Goal: Information Seeking & Learning: Learn about a topic

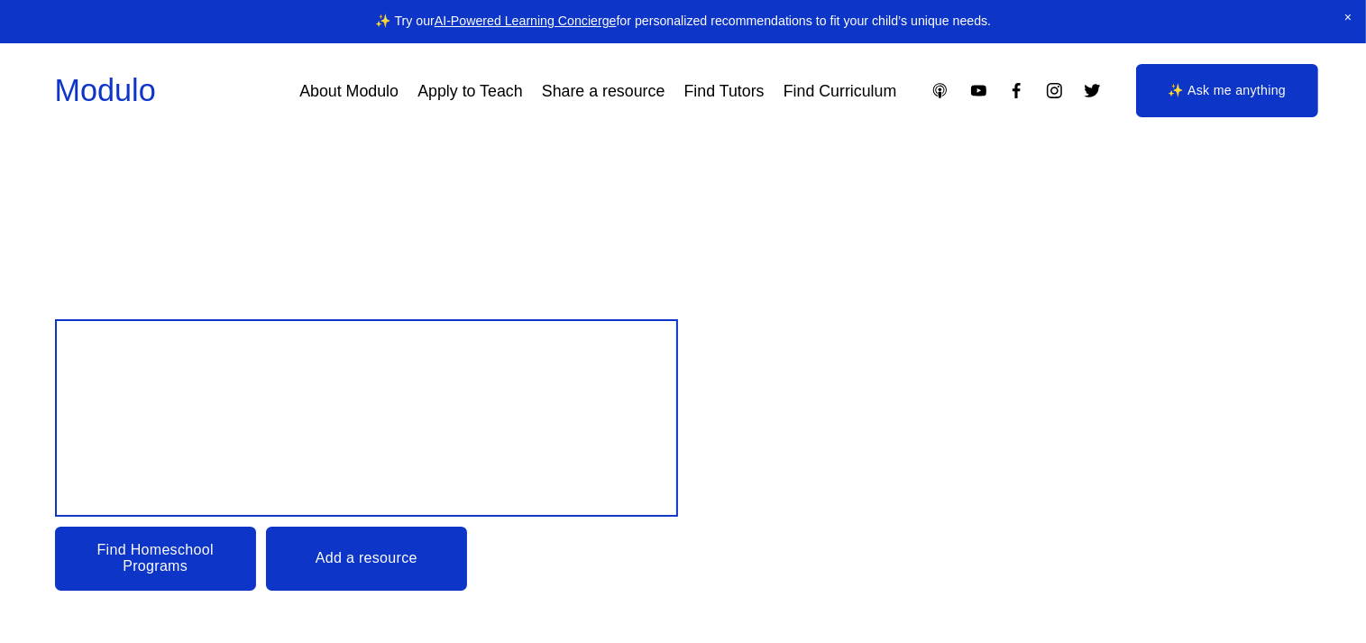
click at [854, 90] on link "Find Curriculum" at bounding box center [840, 91] width 114 height 32
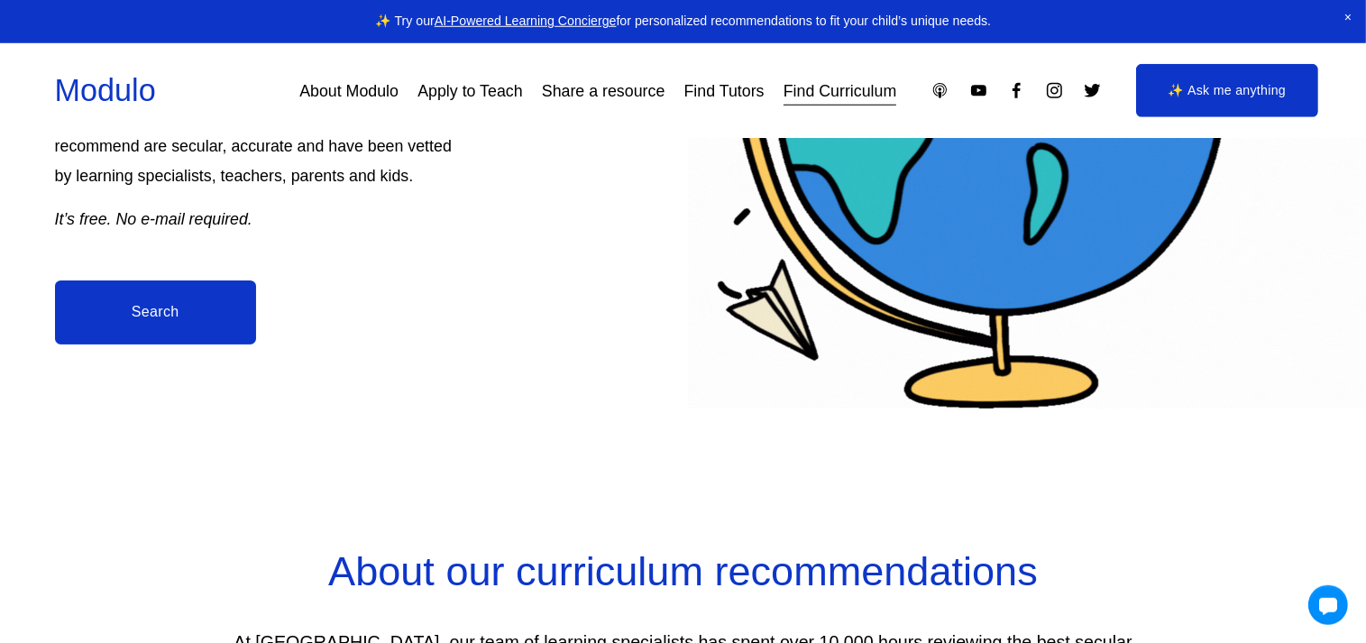
scroll to position [476, 0]
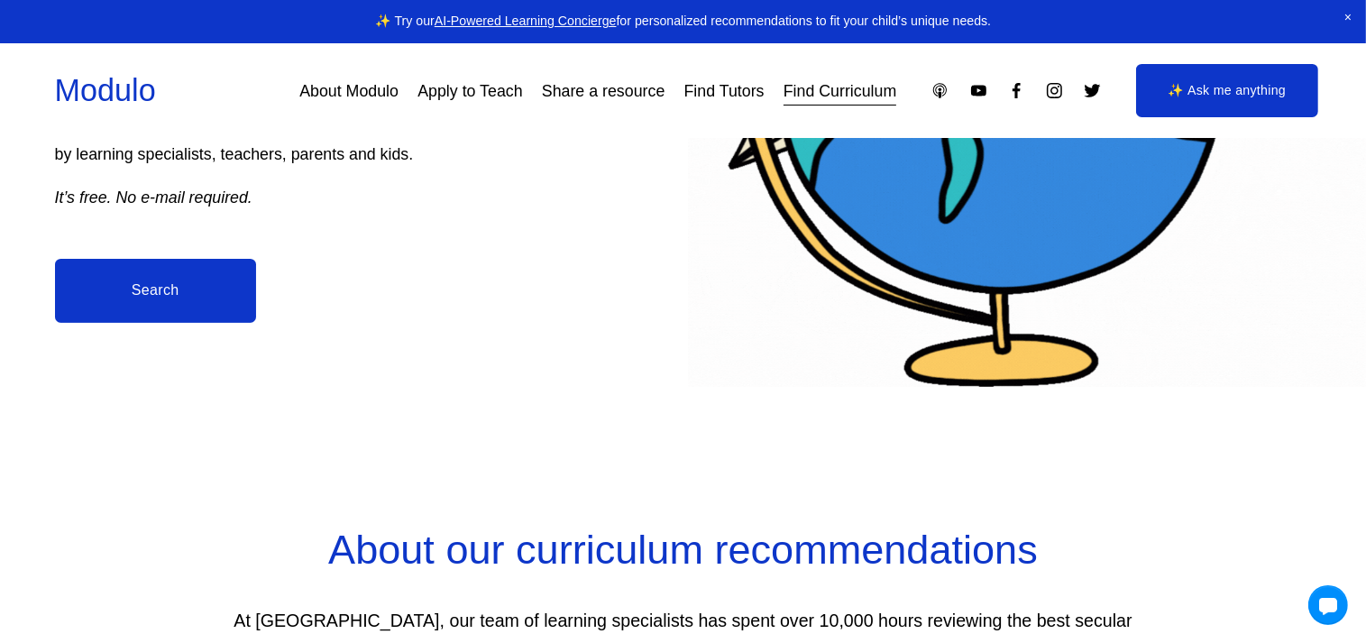
click at [158, 288] on link "Search" at bounding box center [155, 291] width 201 height 64
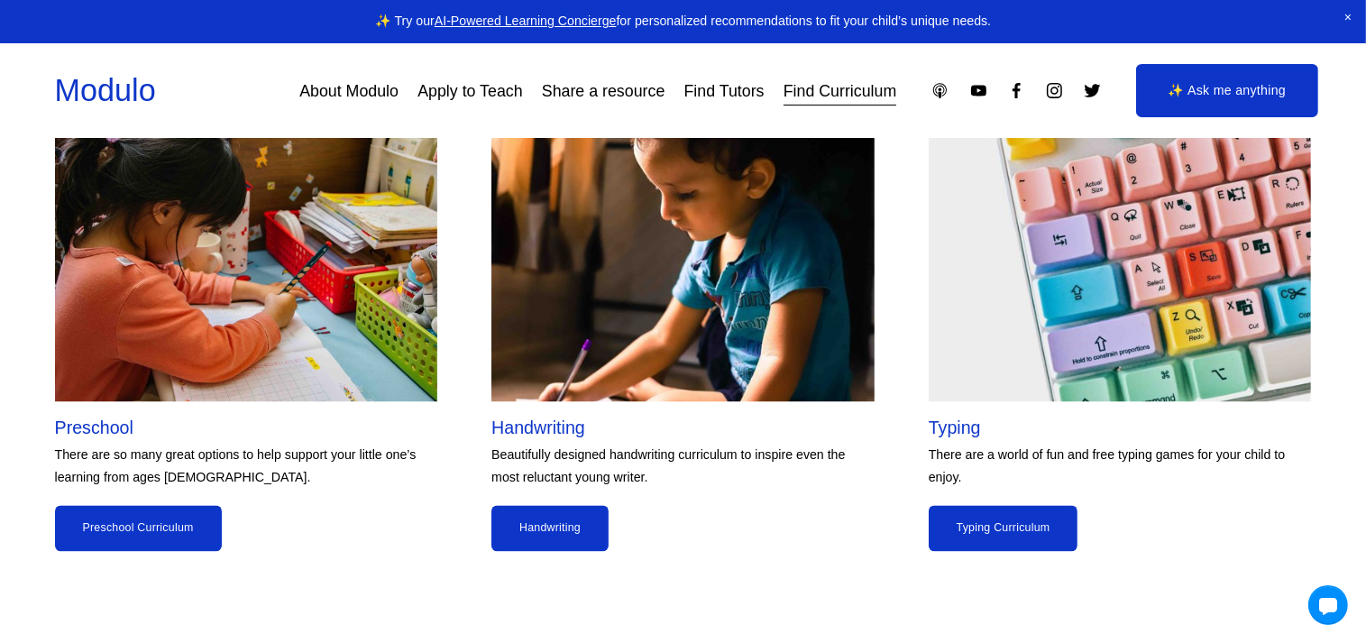
scroll to position [3712, 0]
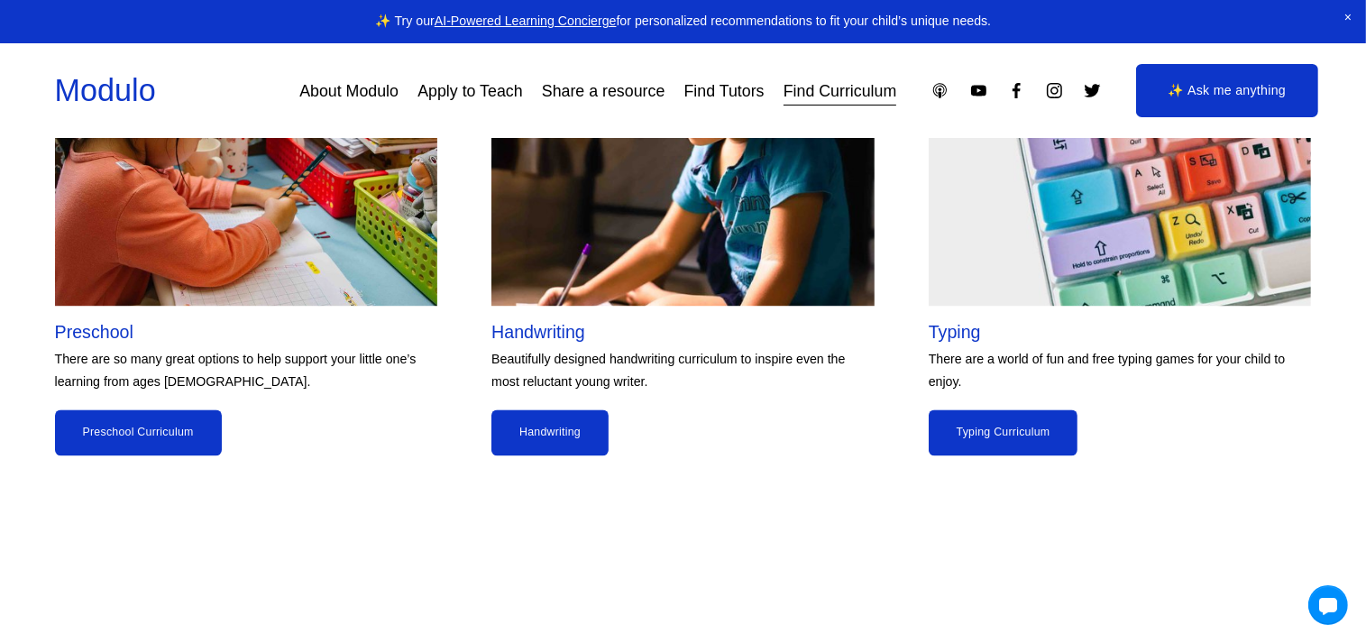
click at [1002, 449] on link "Typing Curriculum" at bounding box center [1003, 432] width 150 height 46
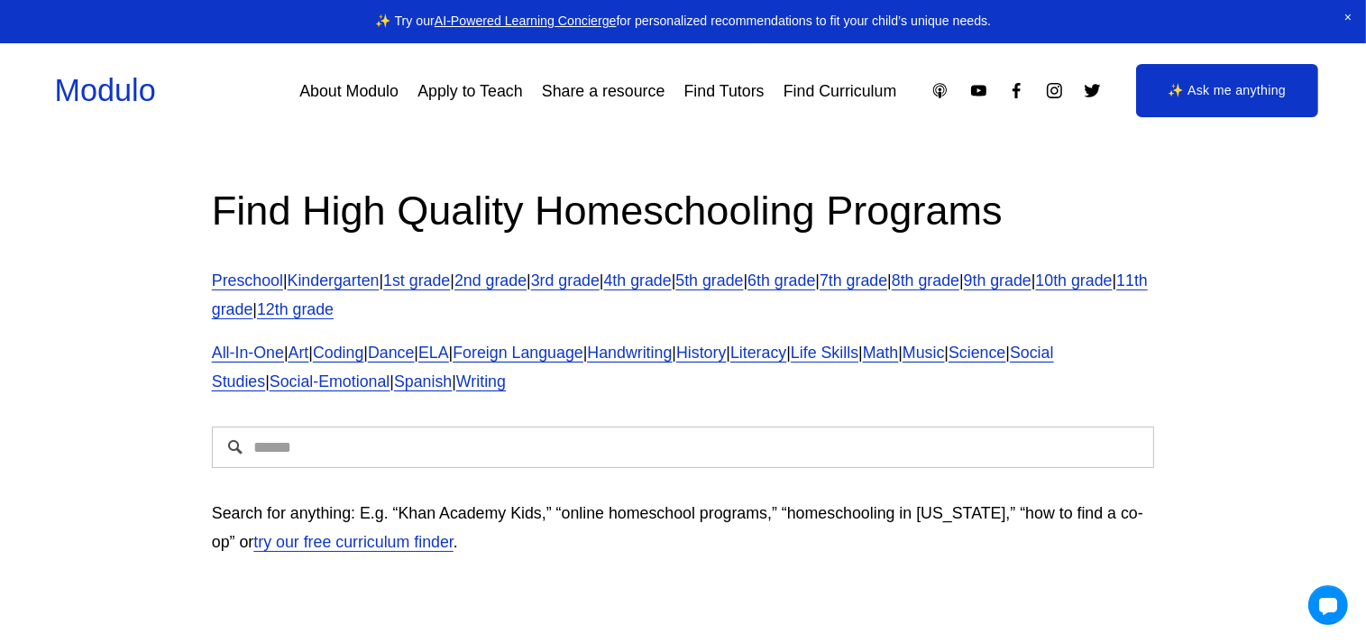
click at [599, 276] on link "3rd grade" at bounding box center [565, 280] width 69 height 18
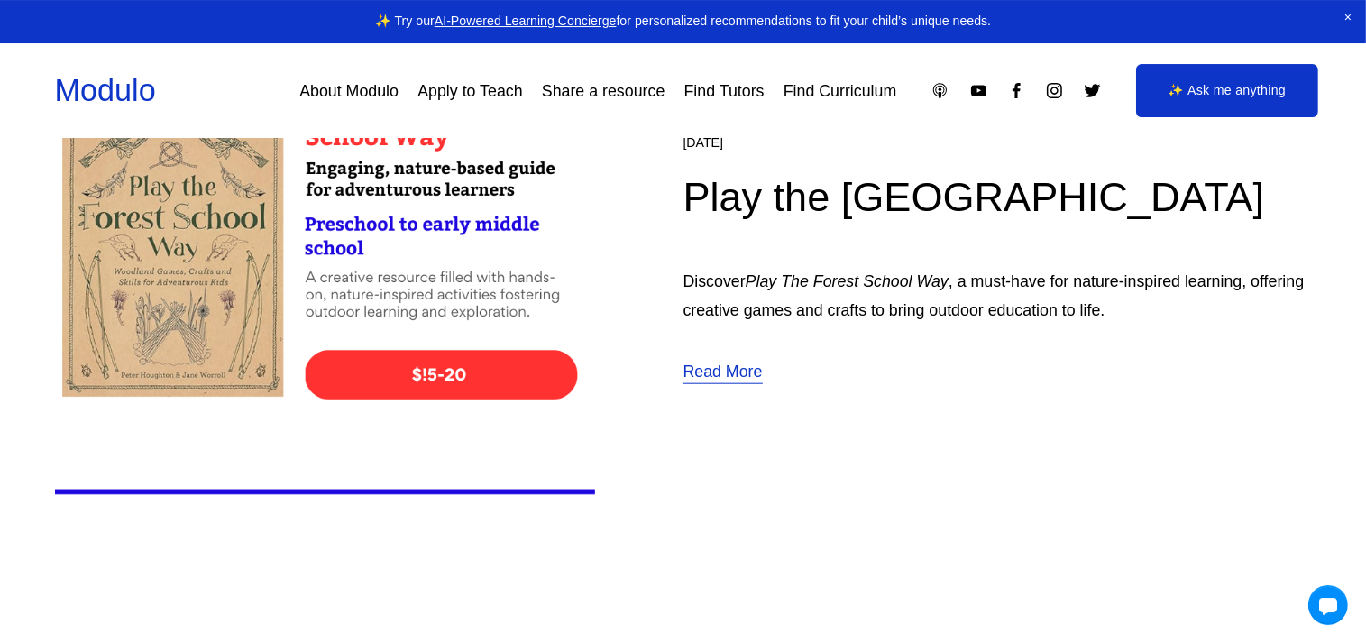
scroll to position [1904, 0]
